Goal: Navigation & Orientation: Find specific page/section

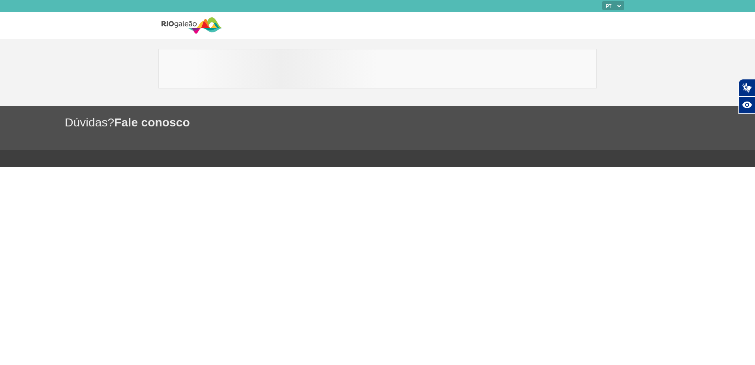
click at [186, 26] on img at bounding box center [192, 25] width 61 height 19
